Goal: Use online tool/utility

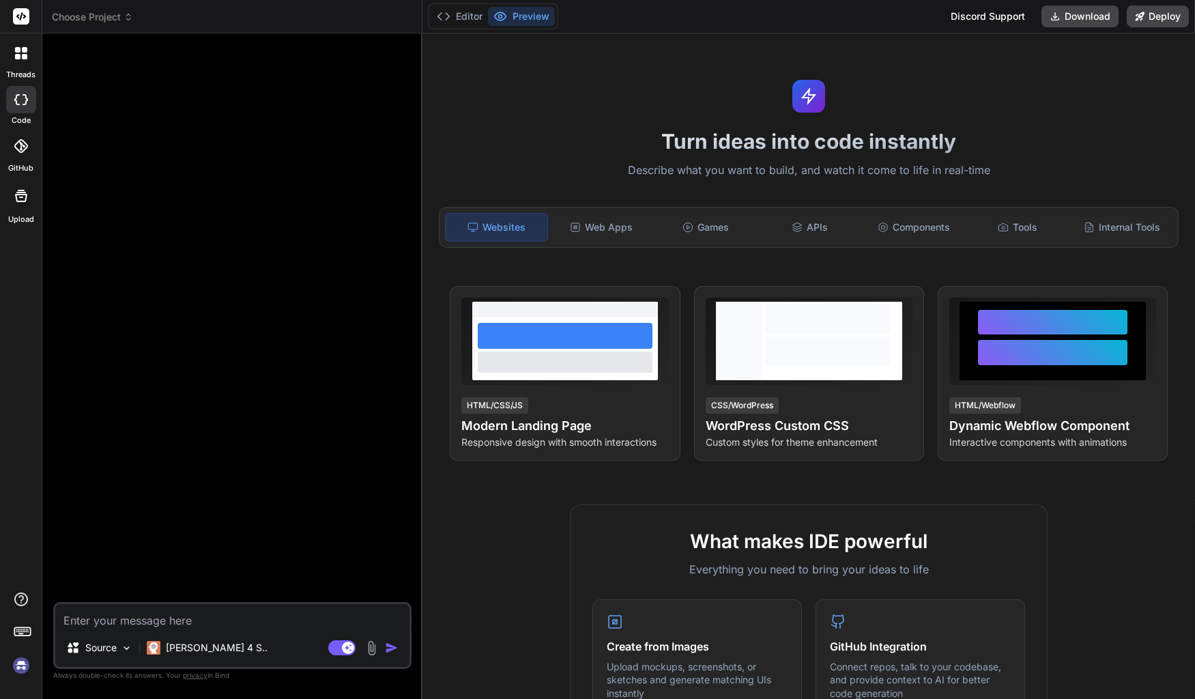
click at [16, 62] on div at bounding box center [21, 53] width 29 height 29
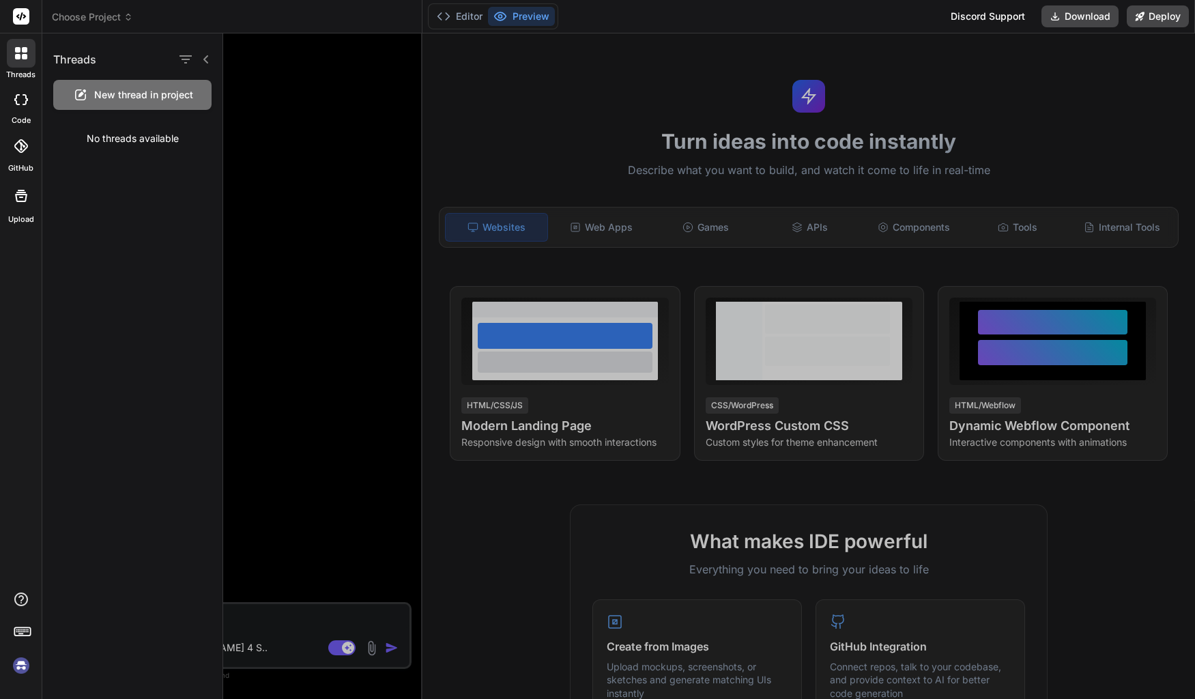
click at [25, 665] on img at bounding box center [21, 665] width 23 height 23
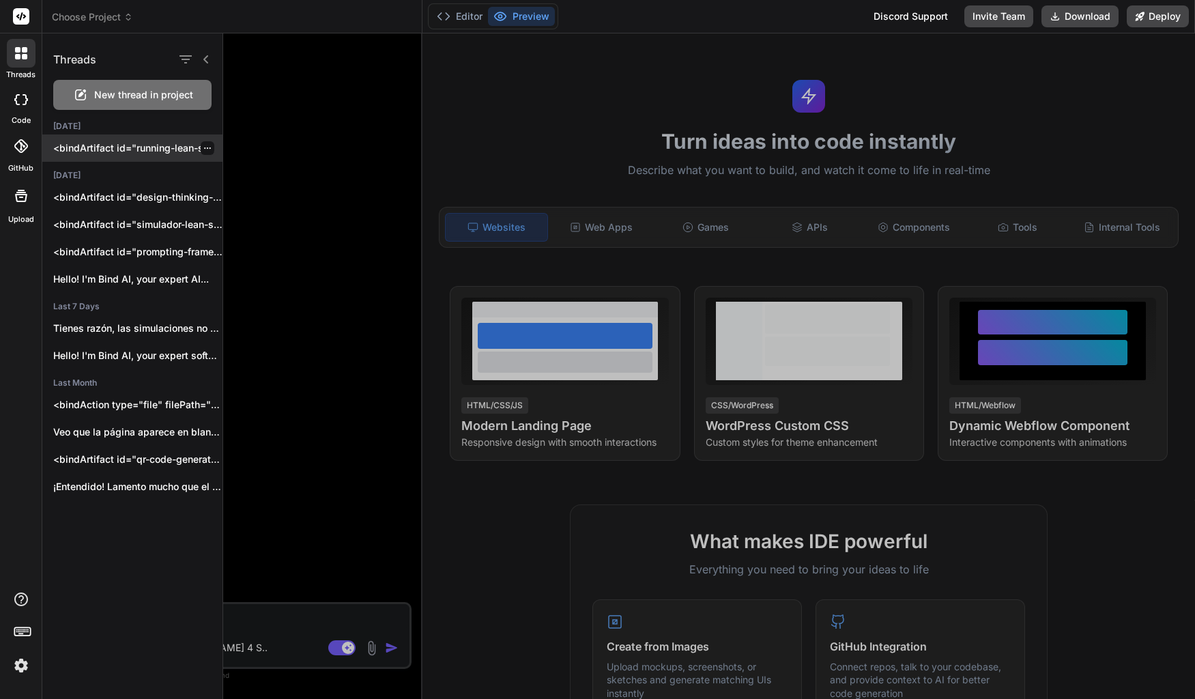
click at [104, 152] on p "<bindArtifact id="running-lean-simulator" title="Simulador Interactivo Running …" at bounding box center [137, 148] width 169 height 14
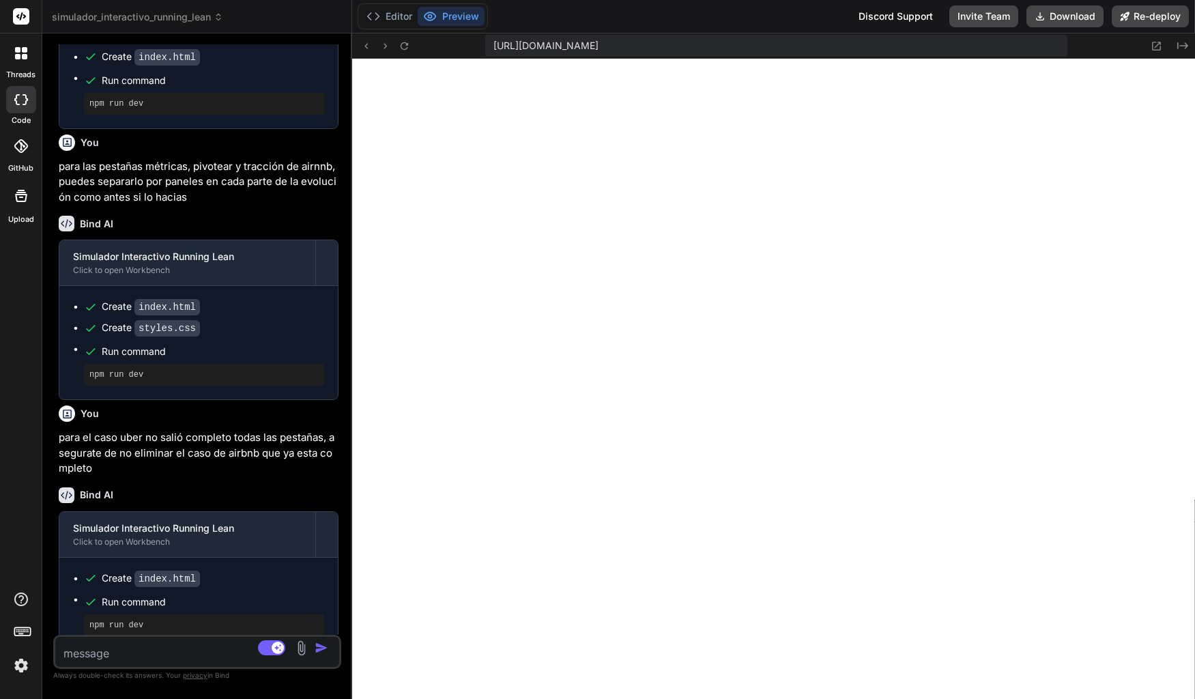
scroll to position [714, 0]
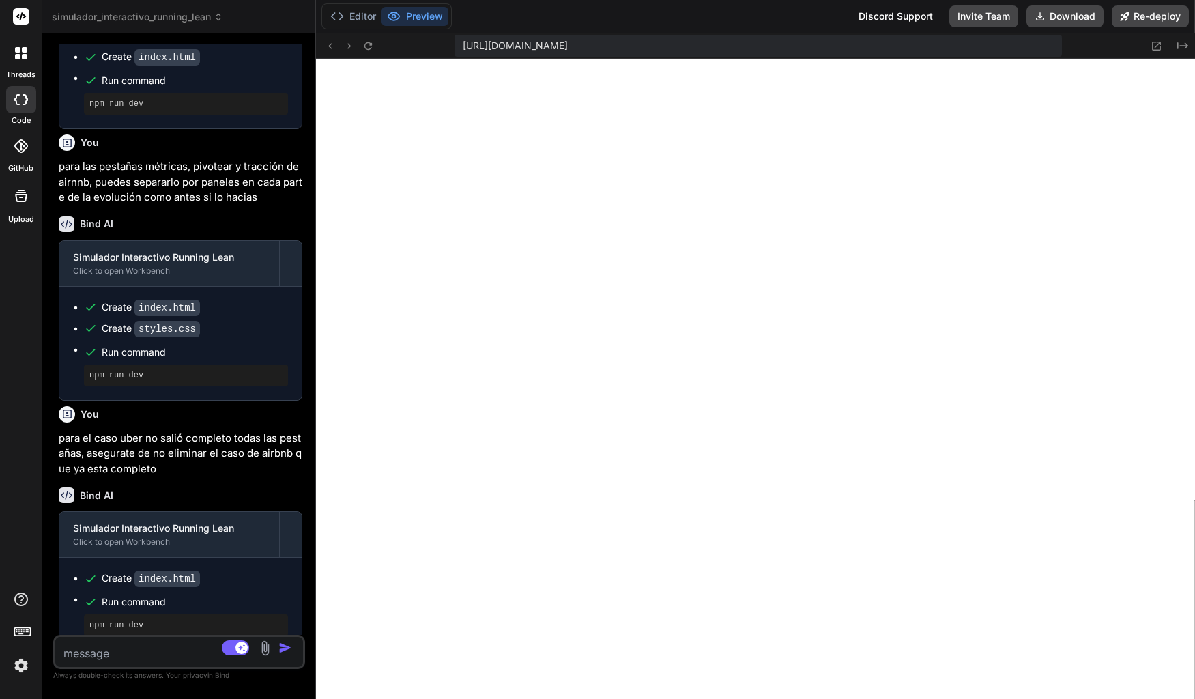
type textarea "x"
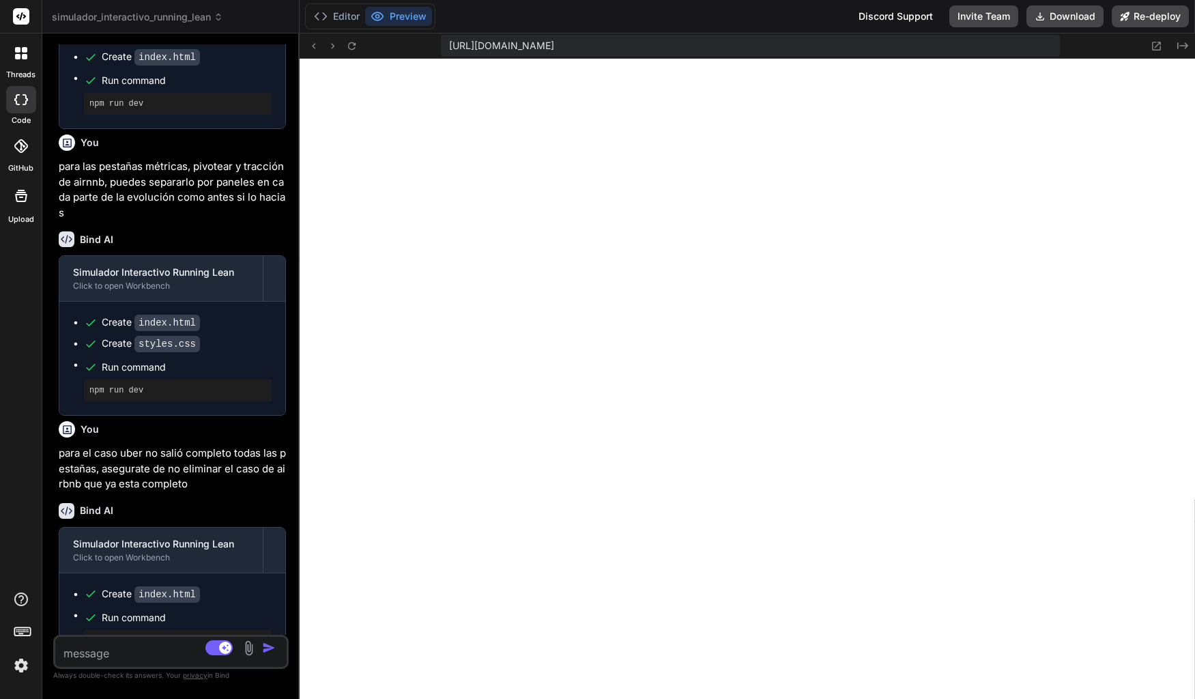
drag, startPoint x: 422, startPoint y: 313, endPoint x: 267, endPoint y: 314, distance: 154.9
click at [267, 314] on div "Bind AI Web Search Created with Pixso. Code Generator You Estupendo, puedes agr…" at bounding box center [170, 365] width 257 height 665
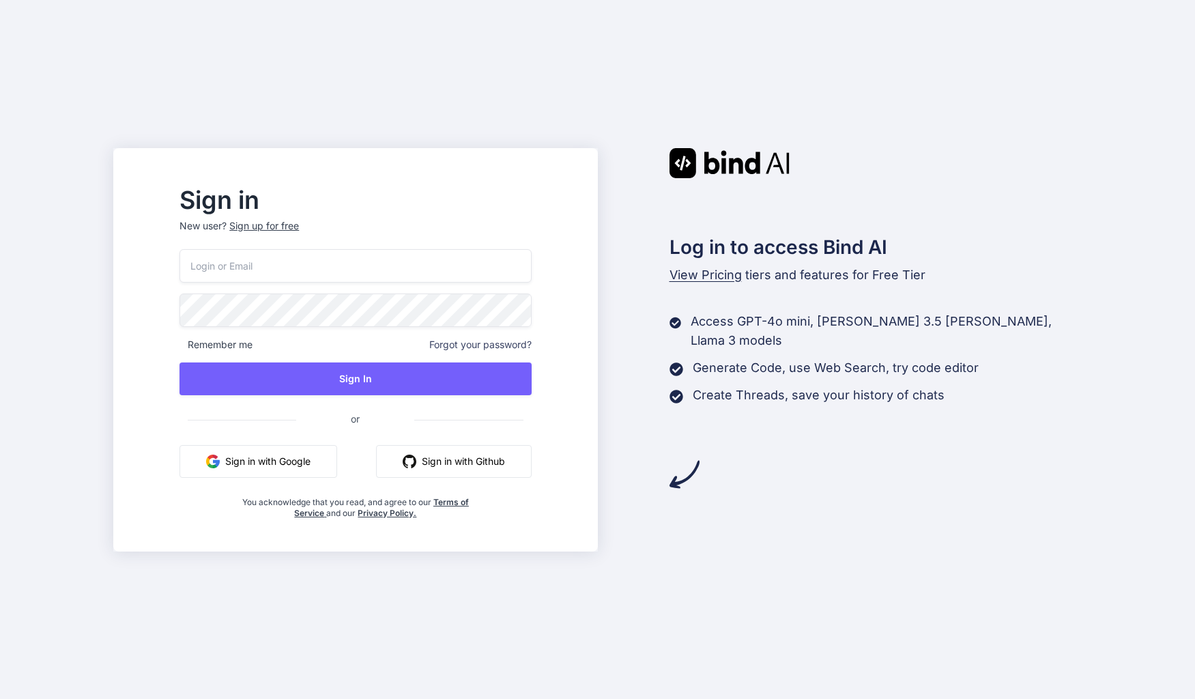
click at [313, 462] on button "Sign in with Google" at bounding box center [258, 461] width 158 height 33
